Goal: Task Accomplishment & Management: Complete application form

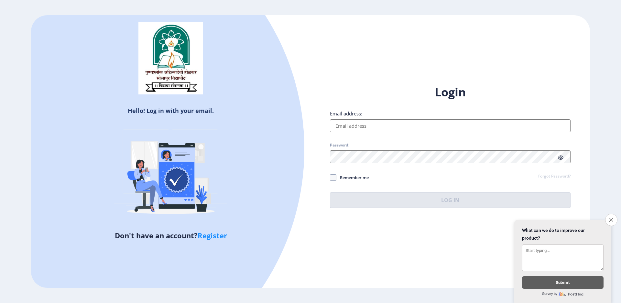
click at [364, 123] on input "Email address:" at bounding box center [450, 125] width 240 height 13
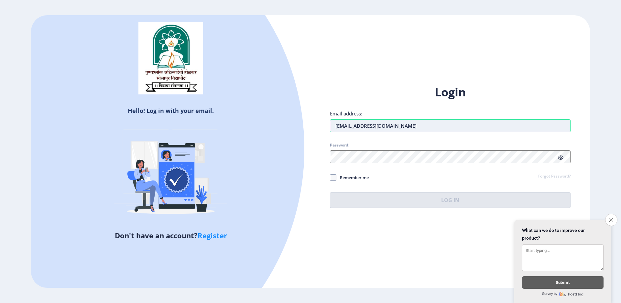
type input "[EMAIL_ADDRESS][DOMAIN_NAME]"
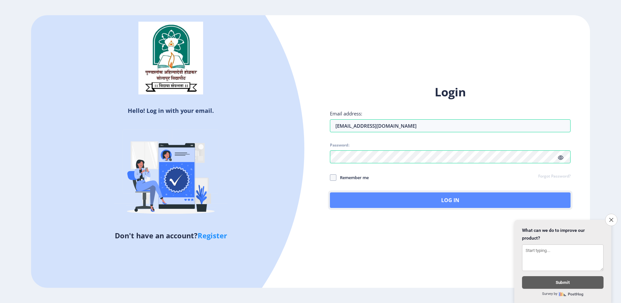
click at [461, 198] on button "Log In" at bounding box center [450, 200] width 240 height 16
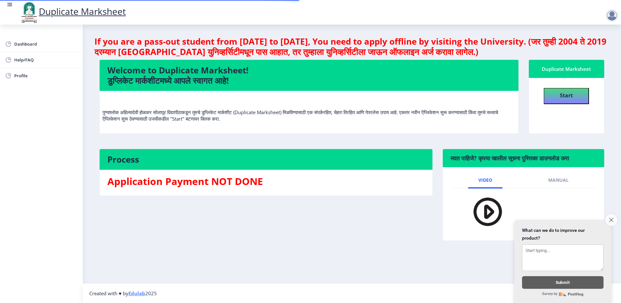
click at [609, 218] on icon "Close survey" at bounding box center [611, 220] width 4 height 4
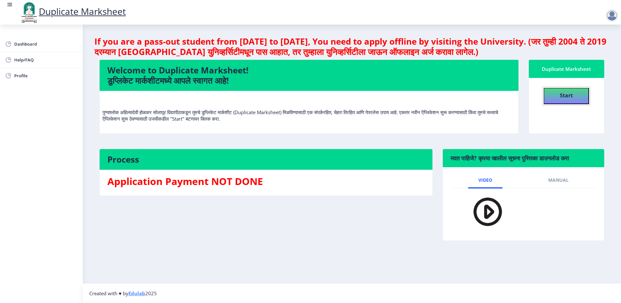
click at [565, 90] on h4 "Start" at bounding box center [565, 95] width 13 height 12
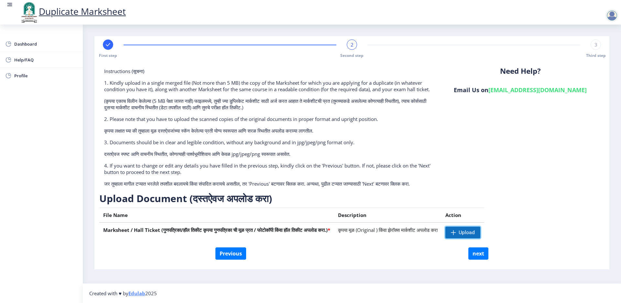
click at [474, 236] on span "Upload" at bounding box center [466, 232] width 16 height 6
click at [456, 235] on span at bounding box center [453, 232] width 5 height 5
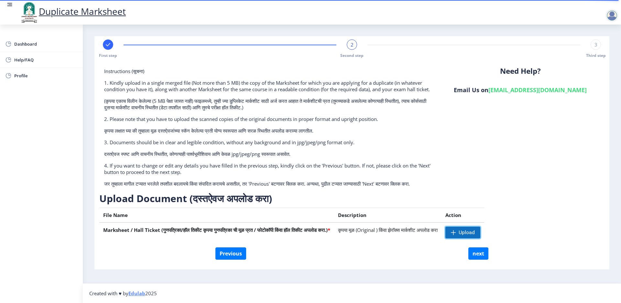
click at [474, 236] on span "Upload" at bounding box center [466, 232] width 16 height 6
click at [476, 260] on button "next" at bounding box center [478, 253] width 20 height 12
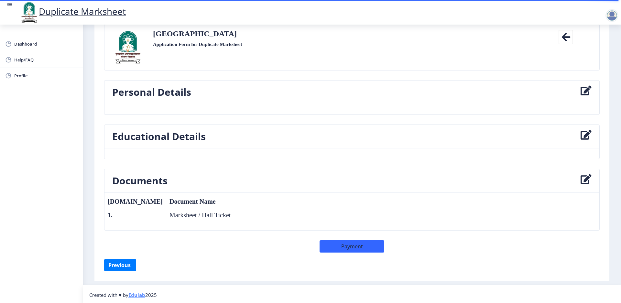
scroll to position [45, 0]
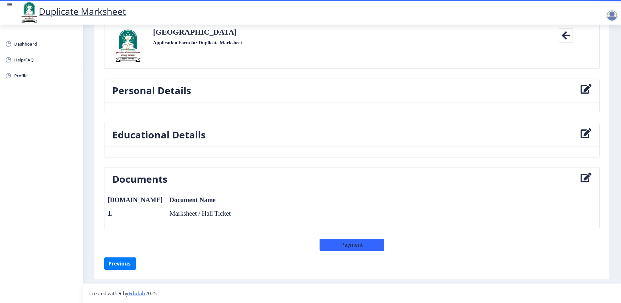
click at [587, 85] on icon at bounding box center [585, 90] width 11 height 13
select select
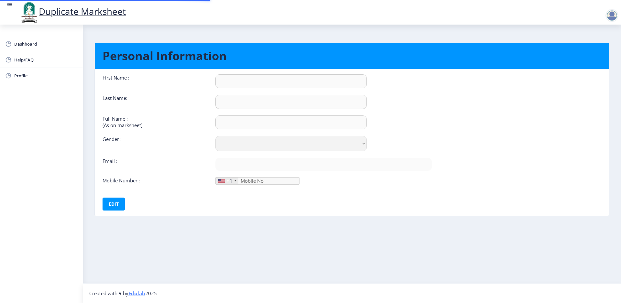
type input "mOHINI"
type input "BHINGE"
type input "[PERSON_NAME] [PERSON_NAME]"
select select "[DEMOGRAPHIC_DATA]"
type input "[EMAIL_ADDRESS][DOMAIN_NAME]"
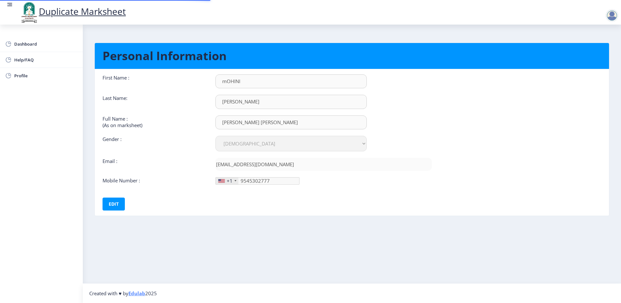
type input "954-530-27"
click at [225, 79] on input "mOHINI" at bounding box center [290, 81] width 151 height 14
click at [230, 78] on input "mOHINI" at bounding box center [290, 81] width 151 height 14
click at [125, 197] on div "First Name : mOHINI Last Name: BHINGE Full Name : (As on marksheet) BHINGE MOHI…" at bounding box center [267, 142] width 339 height 136
click at [228, 82] on input "mOHINI" at bounding box center [290, 81] width 151 height 14
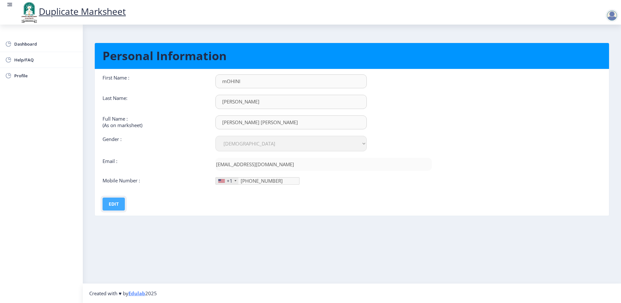
click at [113, 208] on button "Edit" at bounding box center [113, 203] width 22 height 13
click at [235, 84] on input "mOHINI" at bounding box center [290, 81] width 151 height 14
type input "MOHINI"
click at [276, 181] on input "954-530-27" at bounding box center [257, 180] width 84 height 7
click at [224, 182] on div at bounding box center [221, 181] width 6 height 4
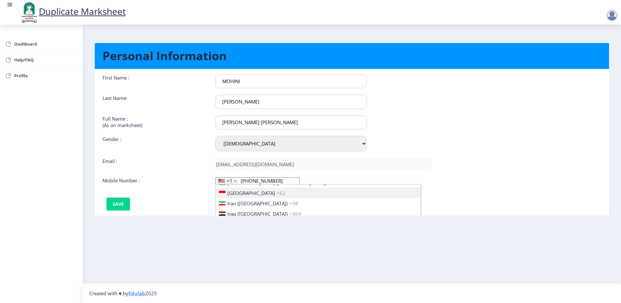
scroll to position [1002, 0]
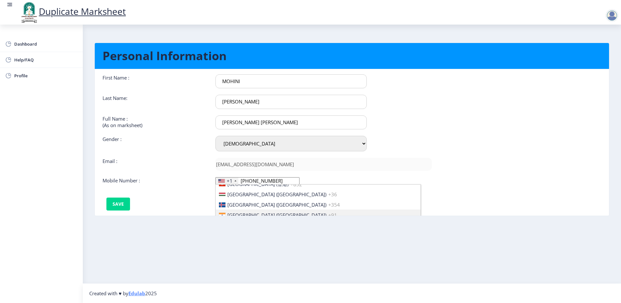
click at [242, 213] on span "India (भारत)" at bounding box center [276, 215] width 99 height 6
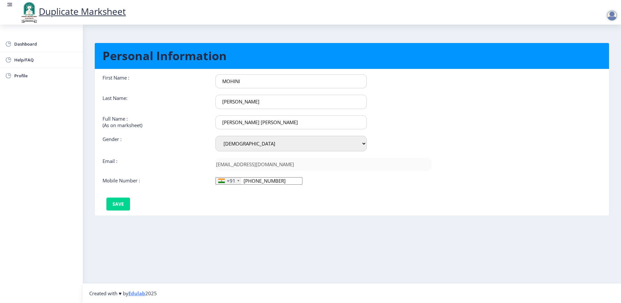
click at [296, 182] on input "954-530-27" at bounding box center [258, 180] width 87 height 7
type input "9545302777"
click at [289, 190] on div "First Name : MOHINI Last Name: BHINGE Full Name : (As on marksheet) BHINGE MOHI…" at bounding box center [267, 142] width 339 height 136
click at [111, 204] on button "Save" at bounding box center [118, 203] width 24 height 13
click at [273, 268] on nb-layout-column "Personal Information First Name : MOHINI Last Name: BHINGE Full Name : (As on m…" at bounding box center [352, 154] width 538 height 259
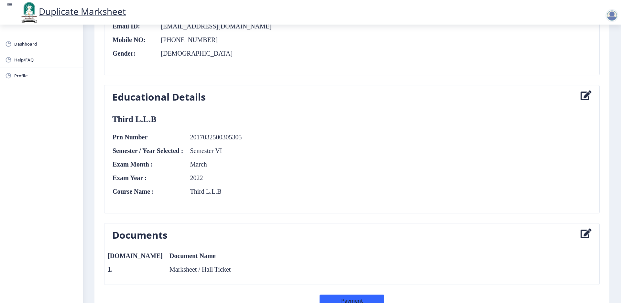
scroll to position [135, 0]
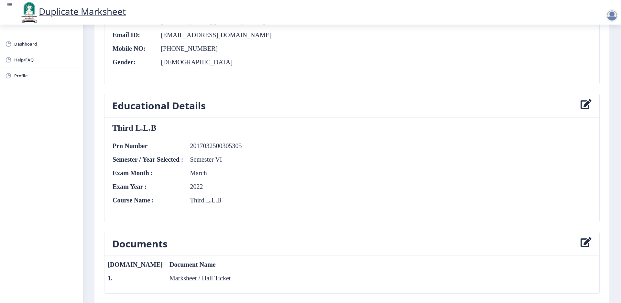
click at [581, 107] on icon at bounding box center [585, 105] width 11 height 13
click at [584, 103] on icon at bounding box center [585, 105] width 11 height 13
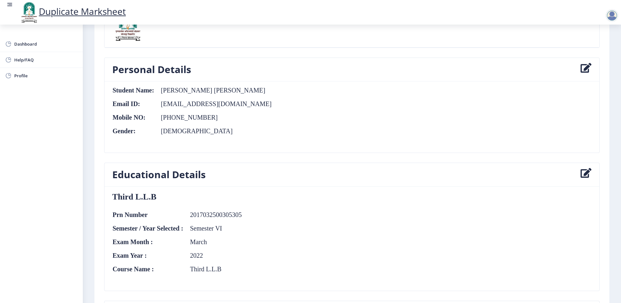
scroll to position [103, 0]
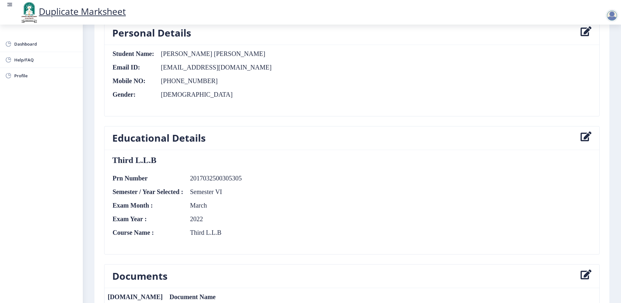
click at [582, 275] on icon at bounding box center [585, 276] width 11 height 13
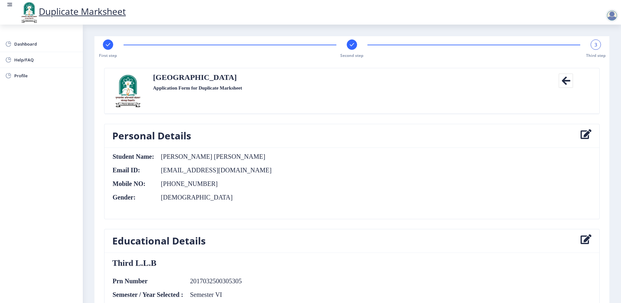
click at [582, 240] on icon at bounding box center [585, 240] width 11 height 13
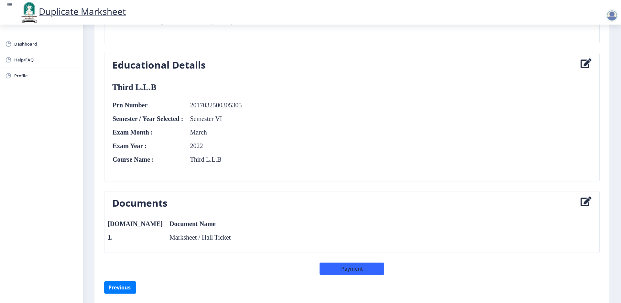
scroll to position [194, 0]
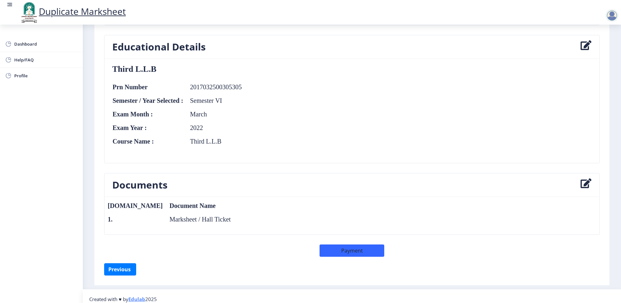
click at [586, 182] on icon at bounding box center [585, 184] width 11 height 13
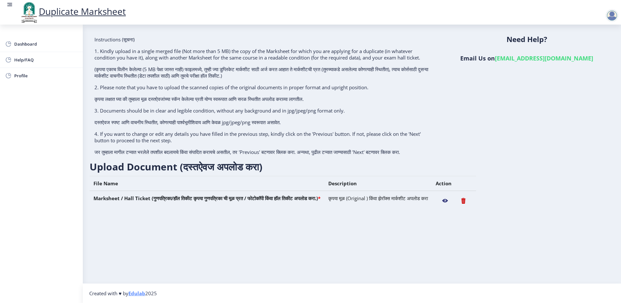
click at [454, 204] on nb-action at bounding box center [444, 201] width 19 height 12
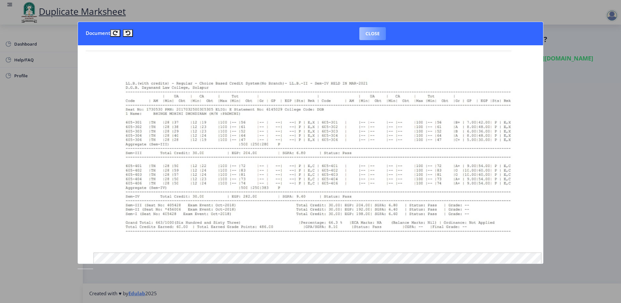
click at [374, 31] on button "Close" at bounding box center [372, 33] width 27 height 13
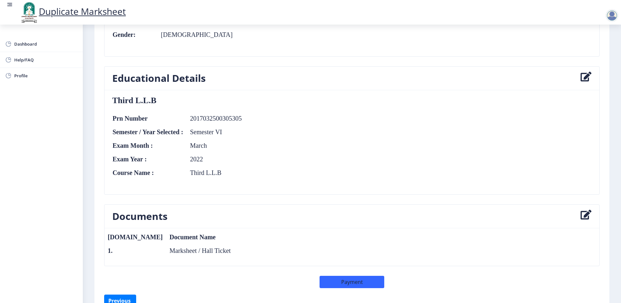
scroll to position [194, 0]
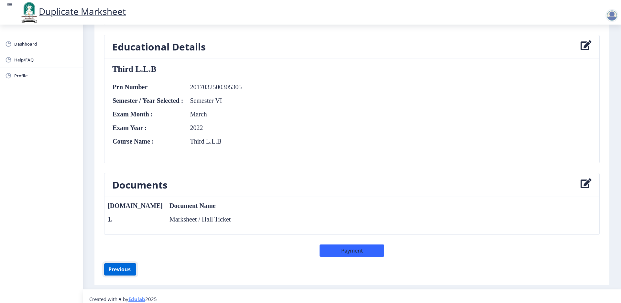
click at [113, 269] on button "Previous ‍" at bounding box center [120, 269] width 32 height 12
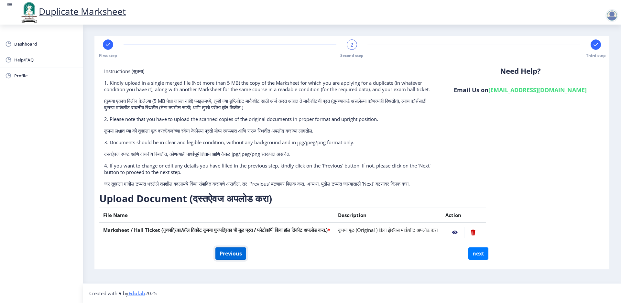
click at [220, 260] on button "Previous" at bounding box center [230, 253] width 31 height 12
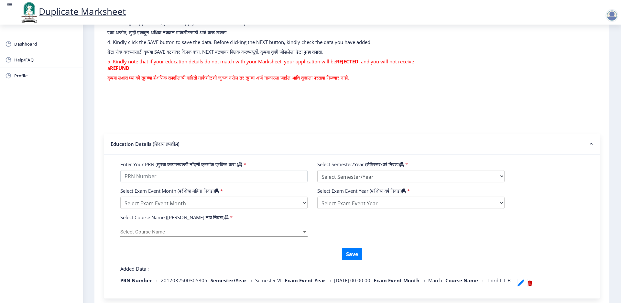
scroll to position [129, 0]
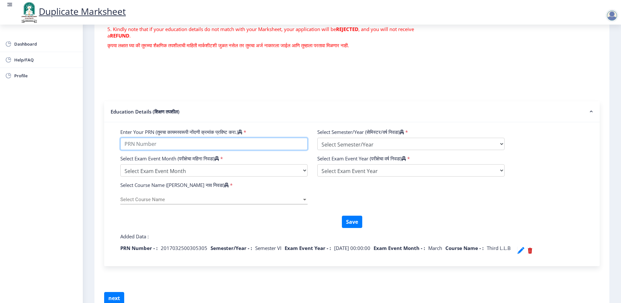
click at [228, 143] on input "Enter Your PRN (तुमचा कायमस्वरूपी नोंदणी क्रमांक प्रविष्ट करा.)" at bounding box center [213, 144] width 187 height 12
type input "2017032500305305"
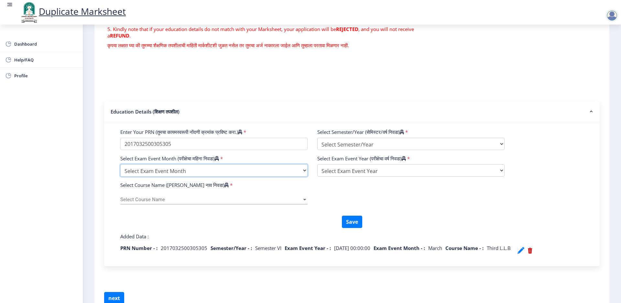
click at [239, 168] on select "Select Exam Event Month October March" at bounding box center [213, 170] width 187 height 12
select select "March"
click at [120, 164] on select "Select Exam Event Month October March" at bounding box center [213, 170] width 187 height 12
click at [219, 195] on div "Select Course Name Select Course Name" at bounding box center [213, 198] width 187 height 14
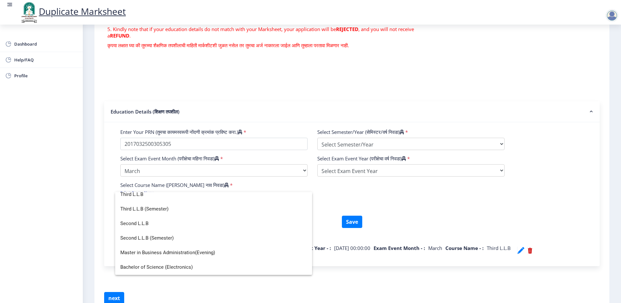
scroll to position [3015, 0]
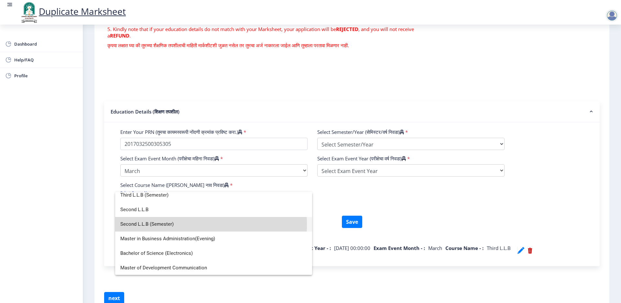
click at [183, 224] on span "Second L.L.B (Semester)" at bounding box center [213, 224] width 186 height 15
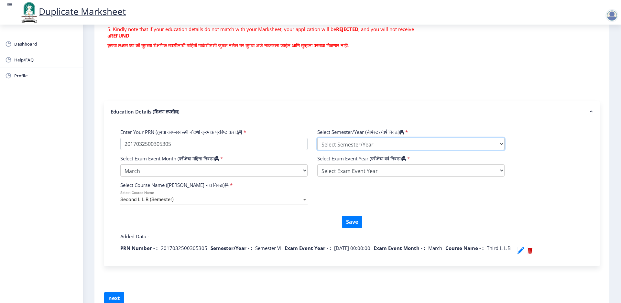
click at [352, 146] on select "Select Semester/Year Semester I Semester II Semester III Semester IV Semester V…" at bounding box center [410, 144] width 187 height 12
select select "Semester IV"
click at [317, 138] on select "Select Semester/Year Semester I Semester II Semester III Semester IV Semester V…" at bounding box center [410, 144] width 187 height 12
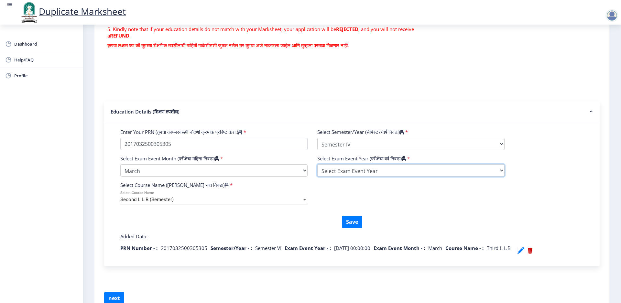
click at [361, 175] on select "Select Exam Event Year 2025 2024 2023 2022 2021 2020 2019 2018 2017 2016 2015 2…" at bounding box center [410, 170] width 187 height 12
select select "2021"
click at [317, 164] on select "Select Exam Event Year 2025 2024 2023 2022 2021 2020 2019 2018 2017 2016 2015 2…" at bounding box center [410, 170] width 187 height 12
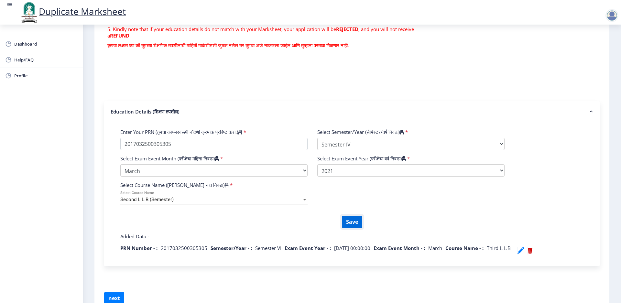
click at [351, 225] on button "Save" at bounding box center [352, 222] width 20 height 12
select select
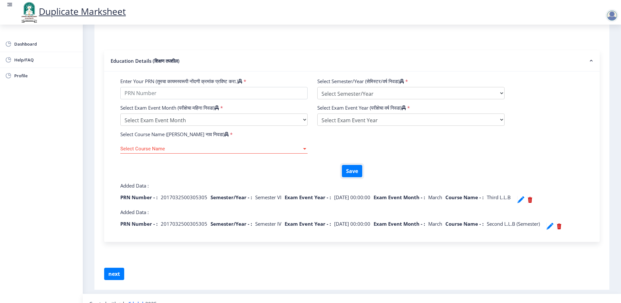
scroll to position [190, 0]
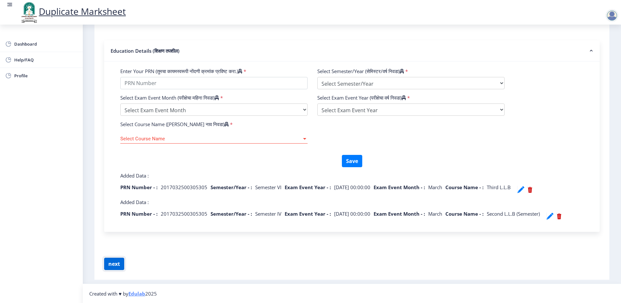
click at [115, 264] on button "next" at bounding box center [114, 264] width 20 height 12
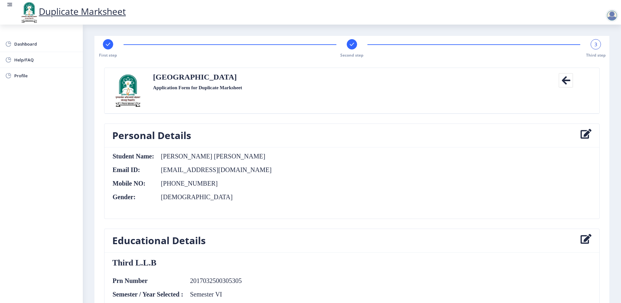
scroll to position [0, 0]
click at [558, 81] on icon at bounding box center [565, 80] width 15 height 15
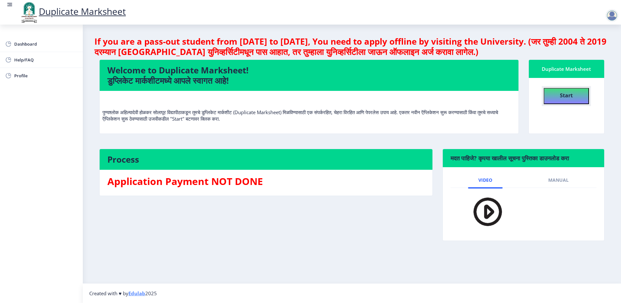
click at [568, 94] on b "Start" at bounding box center [565, 95] width 13 height 7
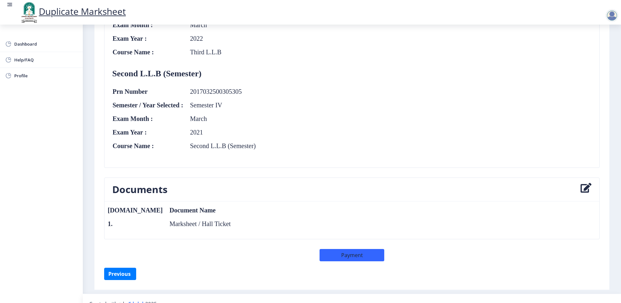
scroll to position [291, 0]
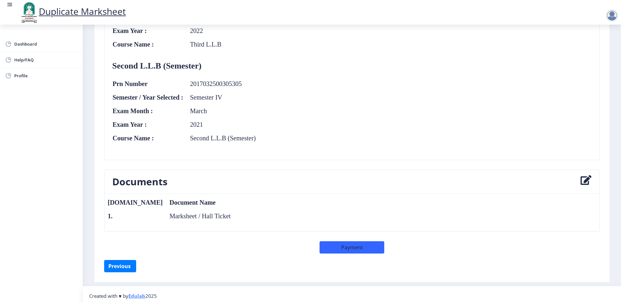
click at [586, 178] on icon at bounding box center [585, 181] width 11 height 13
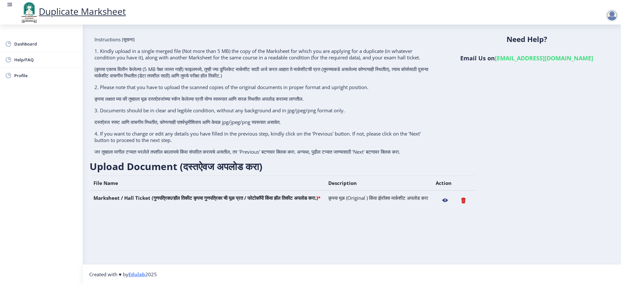
click at [472, 204] on nb-action at bounding box center [463, 201] width 18 height 12
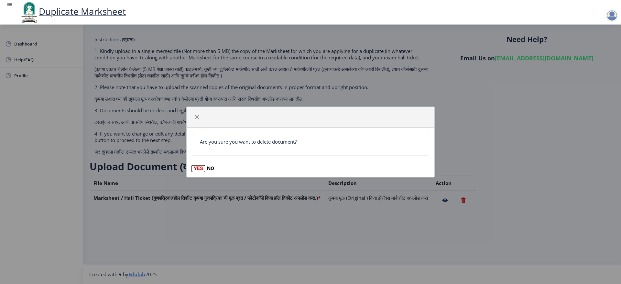
click at [199, 169] on button "YES" at bounding box center [198, 168] width 13 height 6
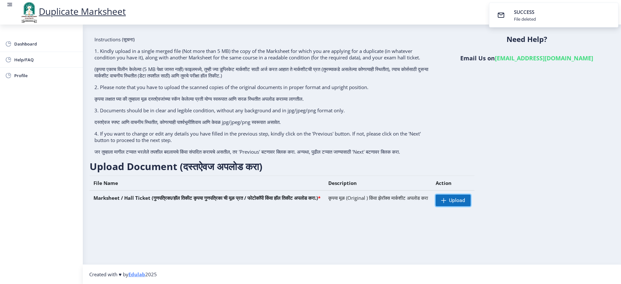
click at [465, 204] on span "Upload" at bounding box center [457, 200] width 16 height 6
click at [361, 240] on nb-layout-column "Instructions (सूचना) 1. Kindly upload in a single merged file (Not more than 5 …" at bounding box center [352, 145] width 538 height 240
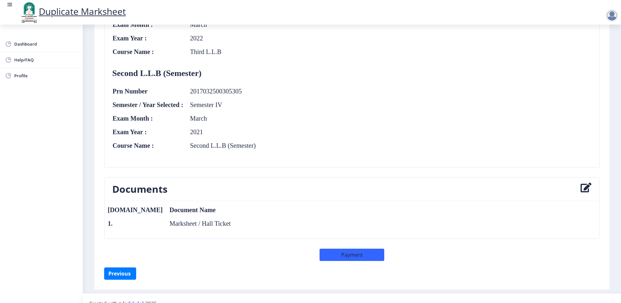
scroll to position [291, 0]
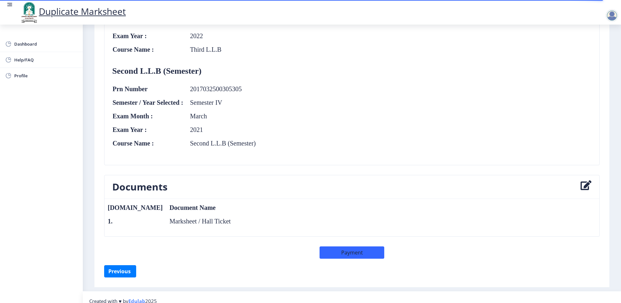
scroll to position [293, 0]
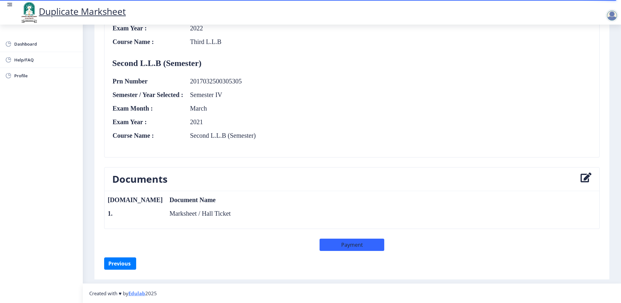
click at [163, 216] on td "Marksheet / Hall Ticket" at bounding box center [197, 213] width 68 height 7
click at [581, 179] on icon at bounding box center [585, 179] width 11 height 13
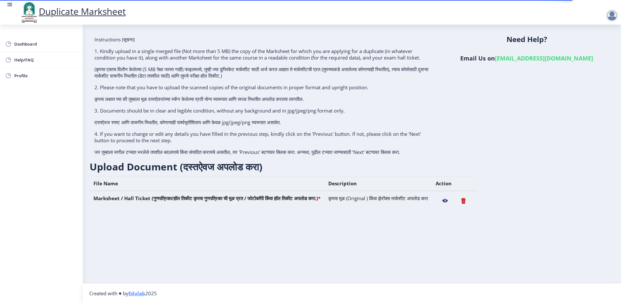
click at [454, 207] on nb-action at bounding box center [444, 201] width 19 height 12
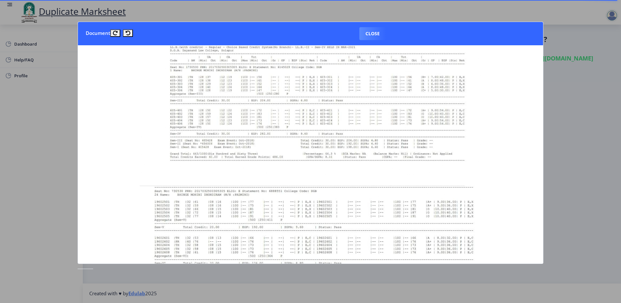
scroll to position [97, 0]
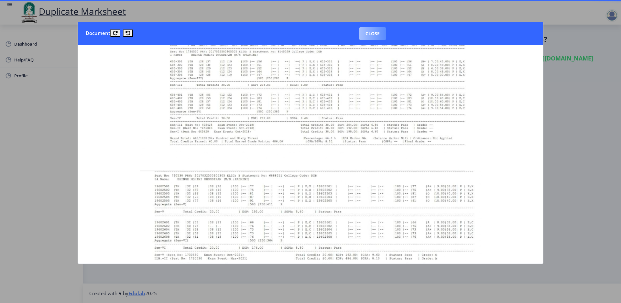
click at [361, 31] on button "Close" at bounding box center [372, 33] width 27 height 13
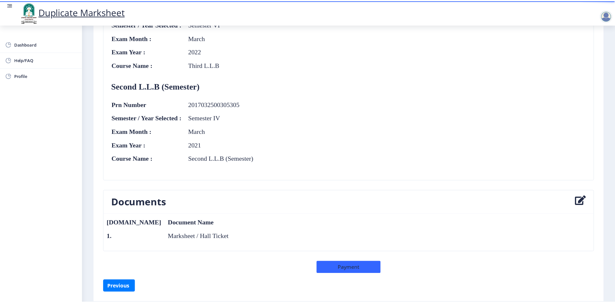
scroll to position [293, 0]
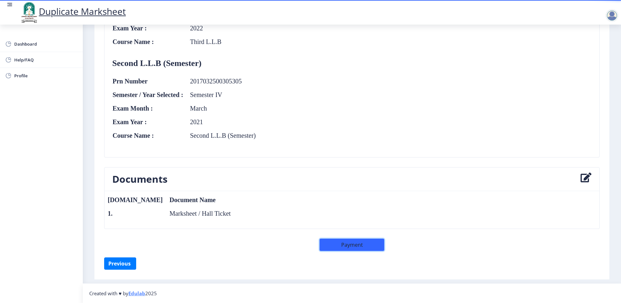
click at [335, 245] on button "Payment" at bounding box center [351, 245] width 65 height 12
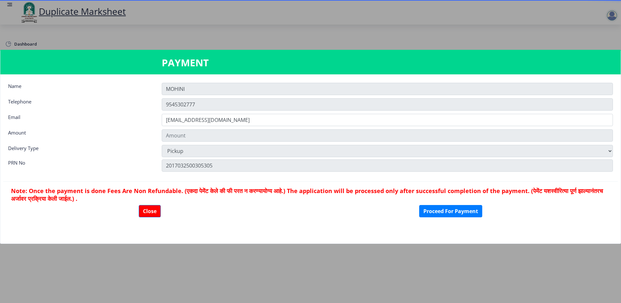
type input "602"
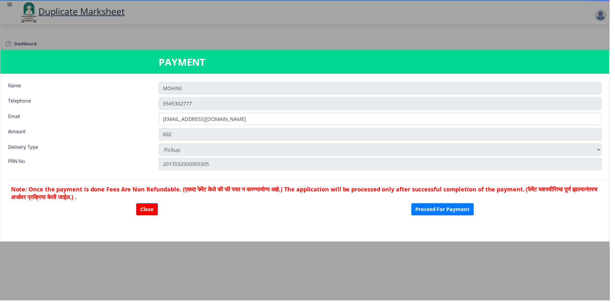
scroll to position [293, 0]
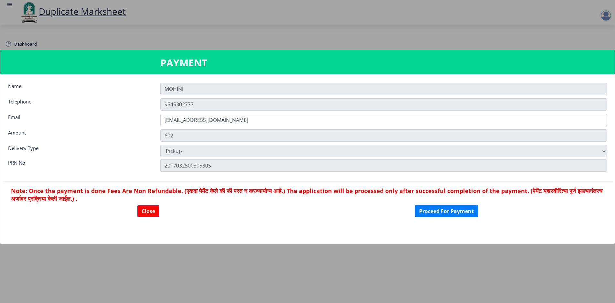
click at [591, 159] on nb-card-body "Name MOHINI Telephone 9545302777 Email mdbhinge77@gmail.com Amount 602 Delivery…" at bounding box center [307, 158] width 614 height 169
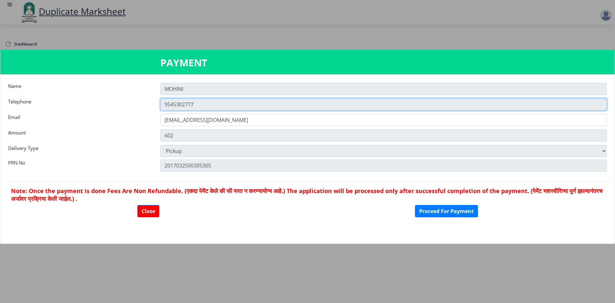
click at [415, 109] on input "9545302777" at bounding box center [383, 104] width 447 height 12
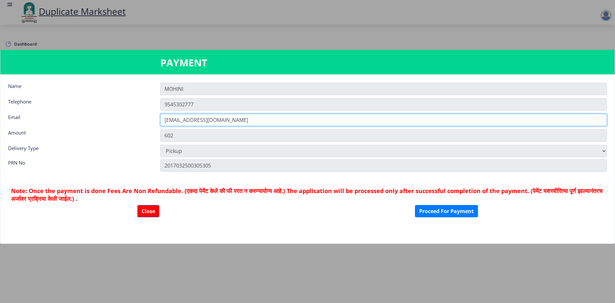
click at [291, 119] on input "mdbhinge77@gmail.com" at bounding box center [383, 120] width 447 height 12
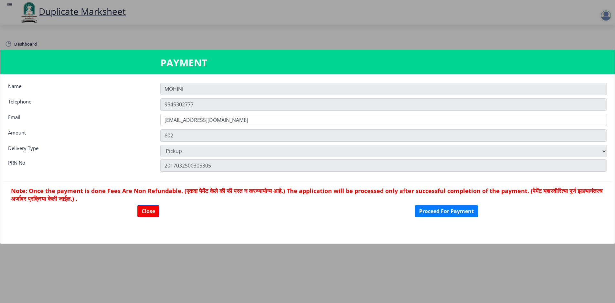
click at [125, 126] on nb-card-body "Name MOHINI Telephone 9545302777 Email mdbhinge77@gmail.com Amount 602 Delivery…" at bounding box center [307, 158] width 614 height 169
click at [179, 151] on select "Pickup" at bounding box center [383, 151] width 447 height 12
click at [429, 214] on button "Proceed For Payment" at bounding box center [446, 211] width 63 height 12
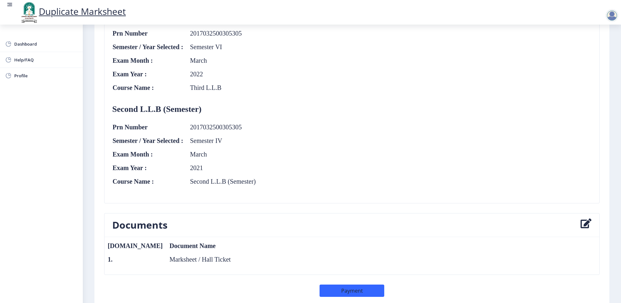
scroll to position [261, 0]
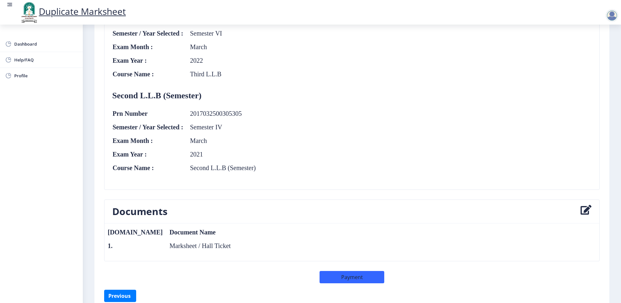
click at [582, 208] on icon at bounding box center [585, 211] width 11 height 13
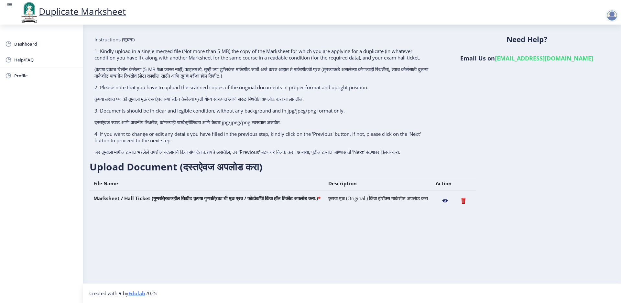
click at [454, 205] on nb-action at bounding box center [444, 201] width 19 height 12
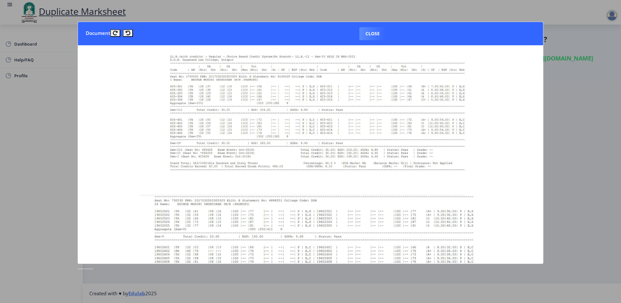
scroll to position [32, 0]
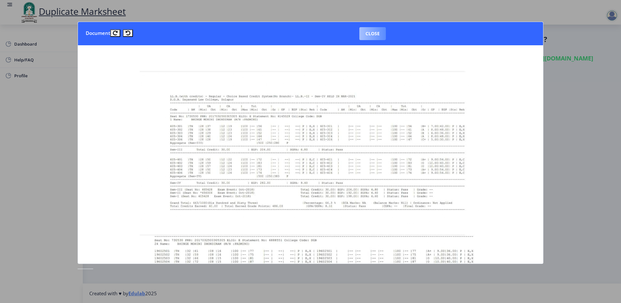
click at [380, 27] on button "Close" at bounding box center [372, 33] width 27 height 13
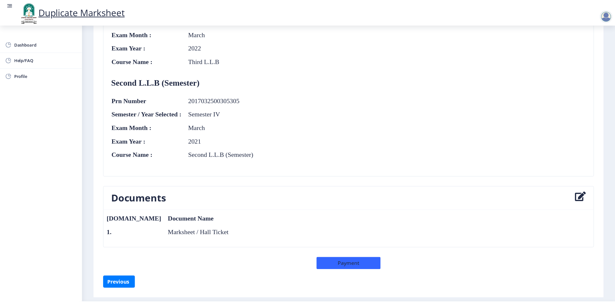
scroll to position [293, 0]
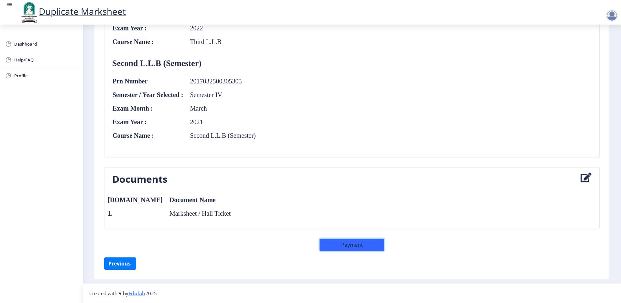
click at [344, 248] on button "Payment" at bounding box center [351, 245] width 65 height 12
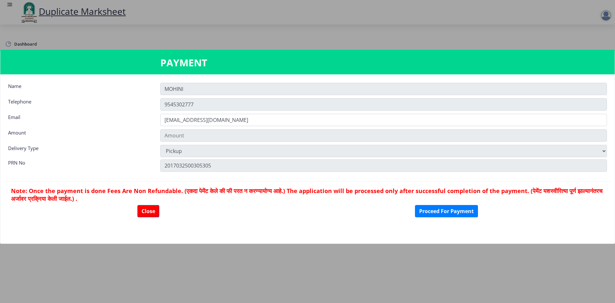
type input "602"
click at [442, 210] on button "Proceed For Payment" at bounding box center [446, 211] width 63 height 12
